Goal: Task Accomplishment & Management: Use online tool/utility

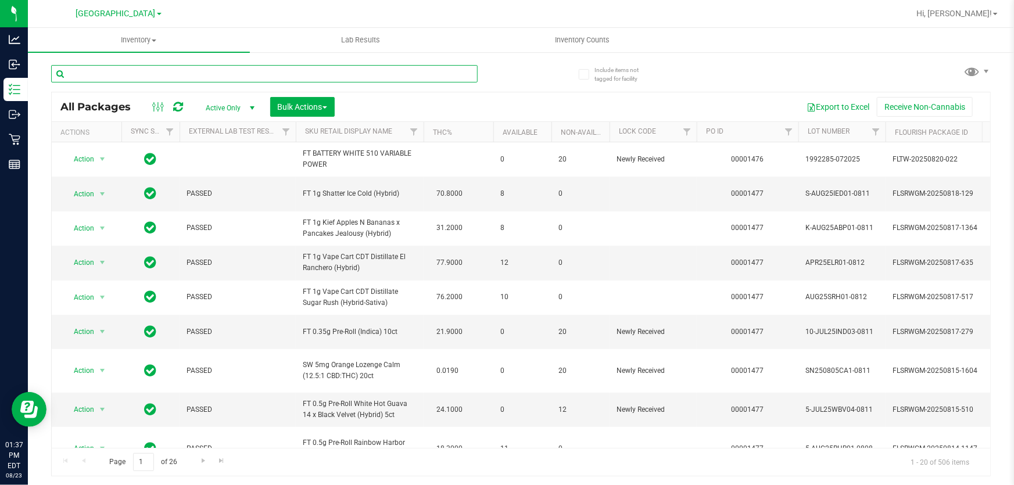
click at [141, 76] on input "text" at bounding box center [264, 73] width 427 height 17
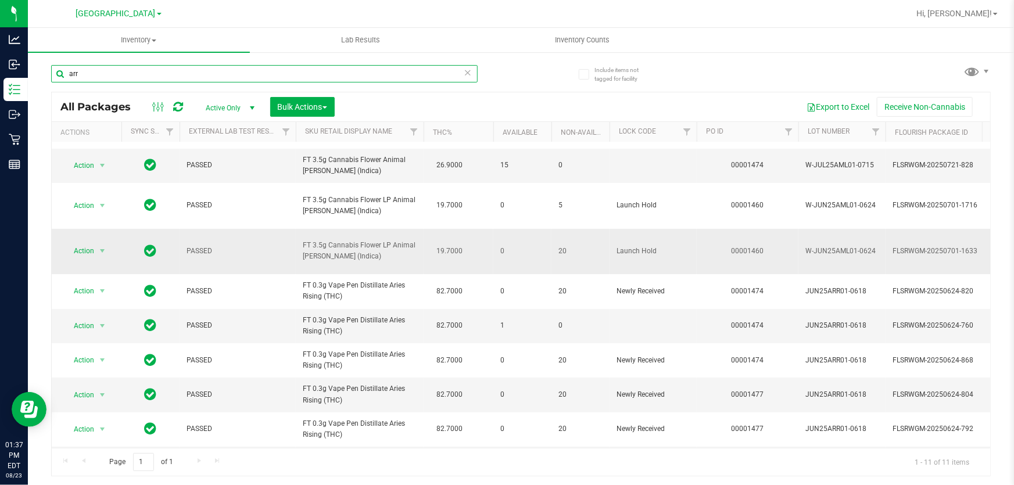
scroll to position [80, 0]
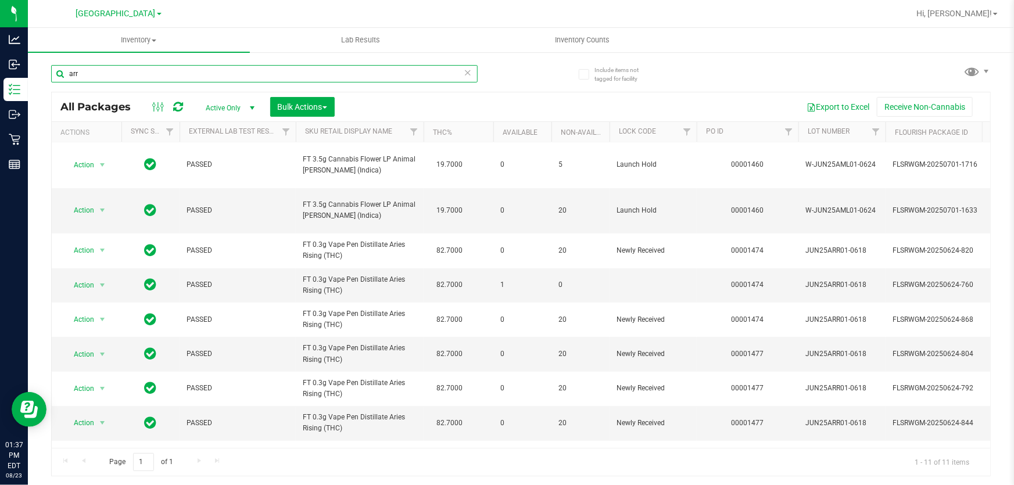
click at [120, 81] on input "arr" at bounding box center [264, 73] width 427 height 17
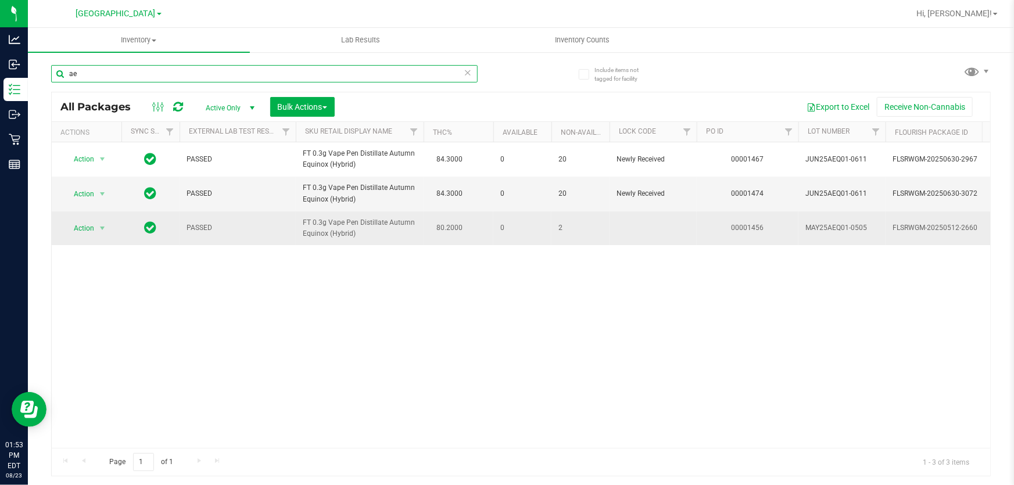
type input "a"
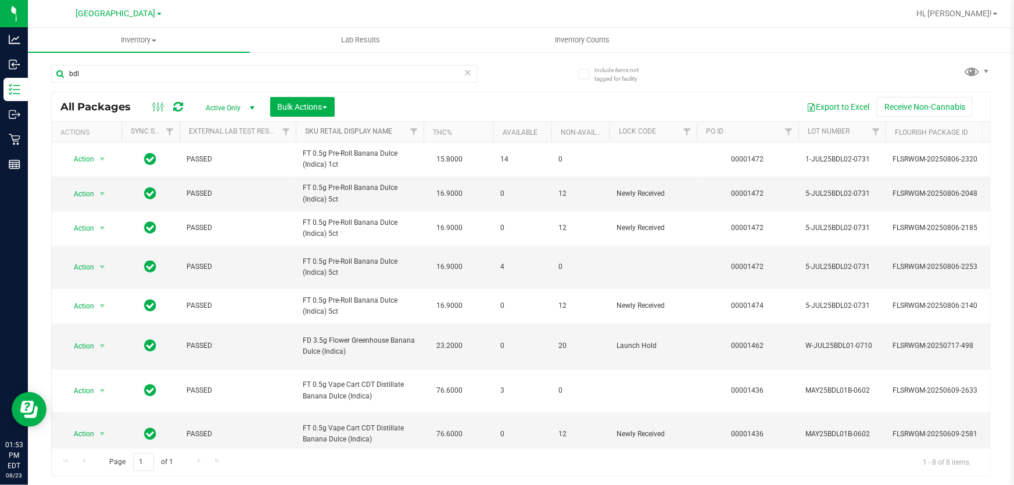
click at [335, 133] on link "Sku Retail Display Name" at bounding box center [348, 131] width 87 height 8
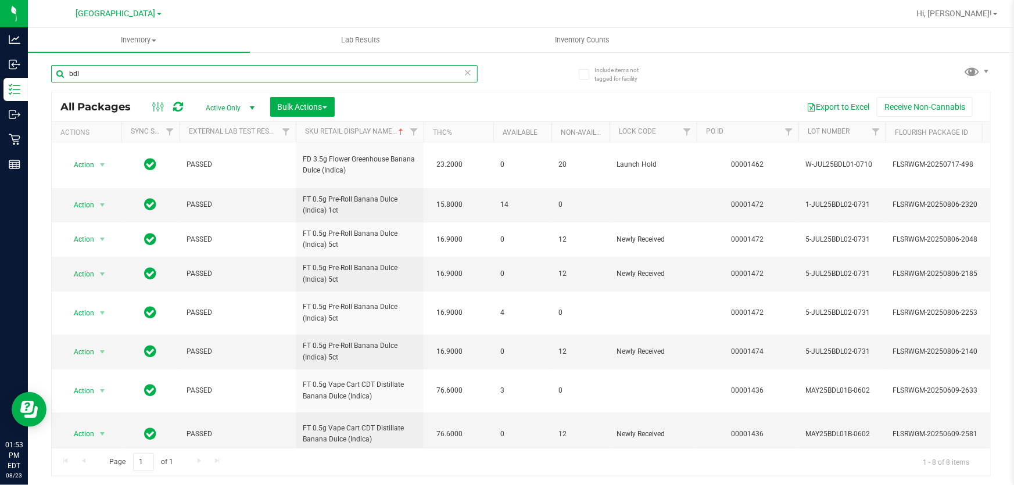
click at [252, 74] on input "bdl" at bounding box center [264, 73] width 427 height 17
type input "1735122357357295"
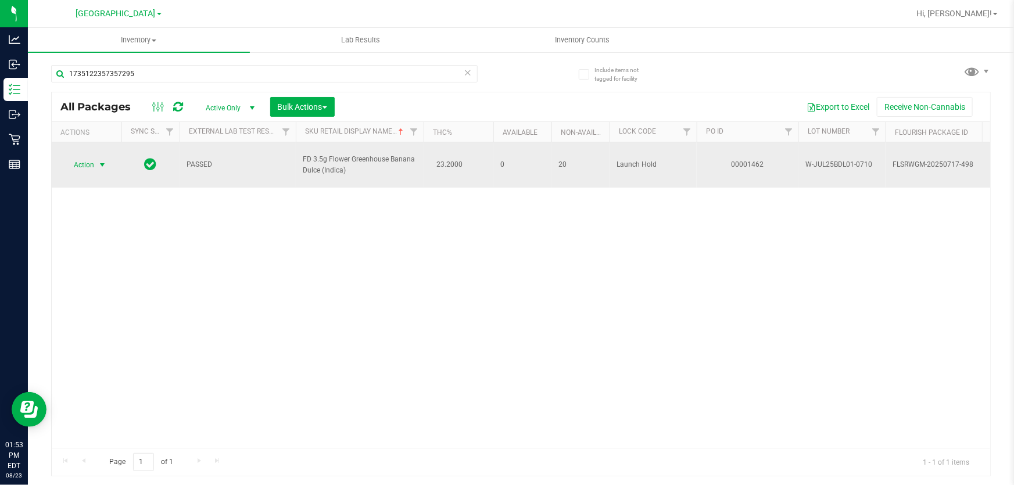
click at [104, 162] on span "select" at bounding box center [102, 164] width 9 height 9
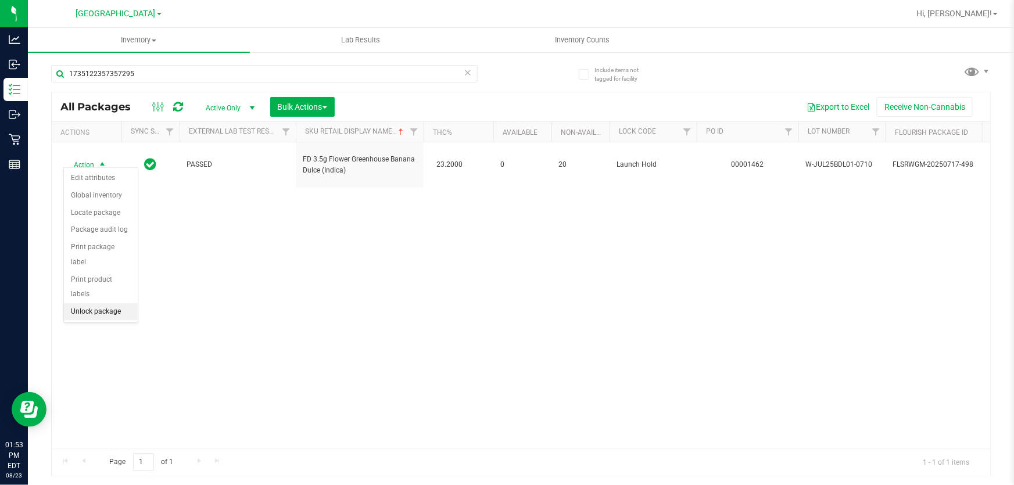
click at [128, 303] on li "Unlock package" at bounding box center [101, 311] width 74 height 17
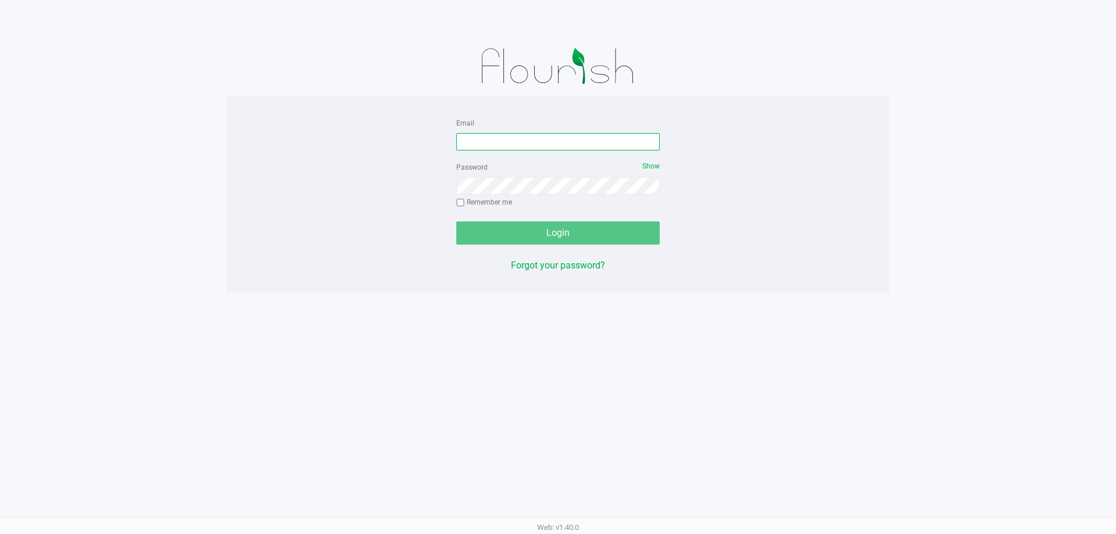
click at [503, 148] on input "Email" at bounding box center [557, 141] width 203 height 17
type input "ahouk@liv"
